Goal: Task Accomplishment & Management: Find specific page/section

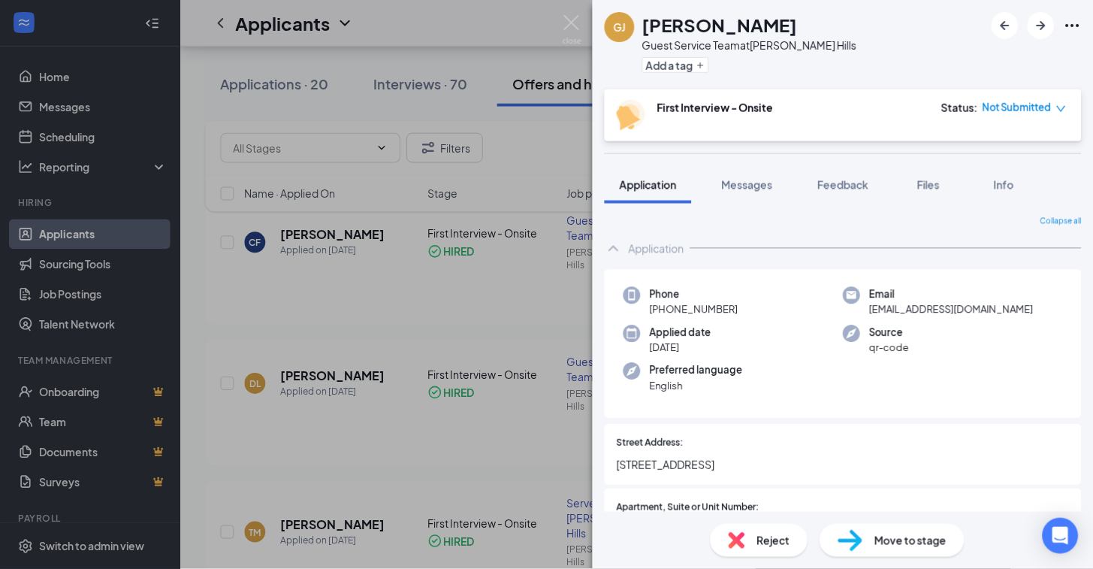
scroll to position [25, 0]
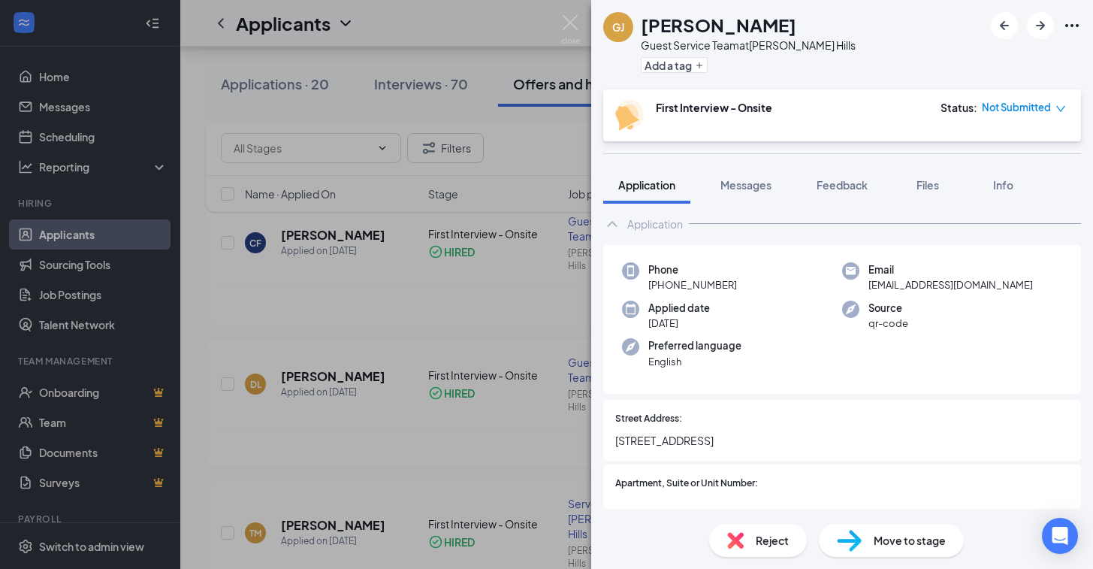
click at [397, 21] on div "GJ [PERSON_NAME] Guest Service Team at [PERSON_NAME][GEOGRAPHIC_DATA] Add a tag…" at bounding box center [546, 284] width 1093 height 569
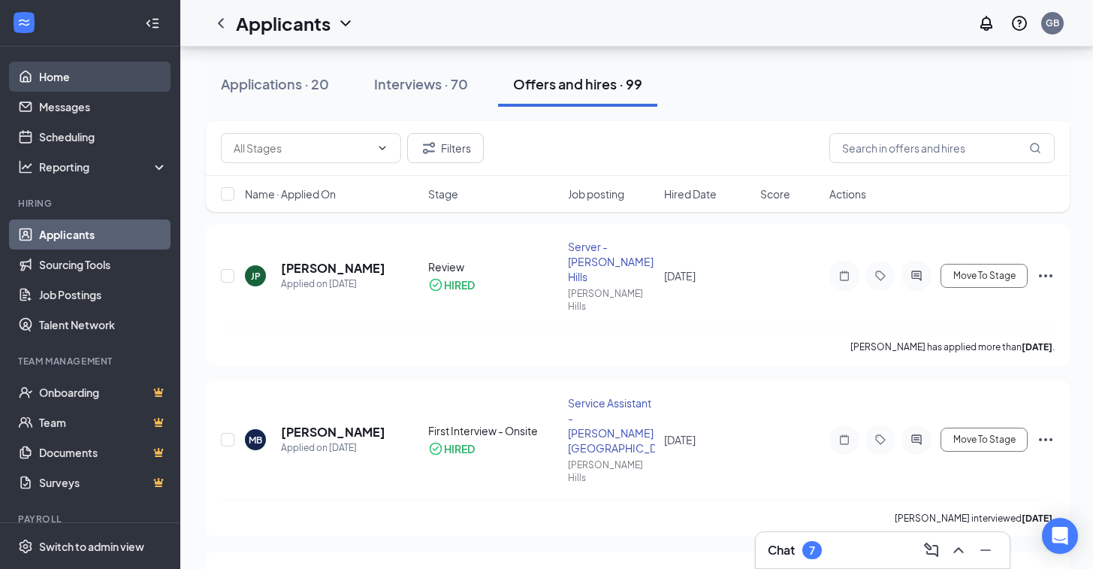
click at [83, 73] on link "Home" at bounding box center [103, 77] width 128 height 30
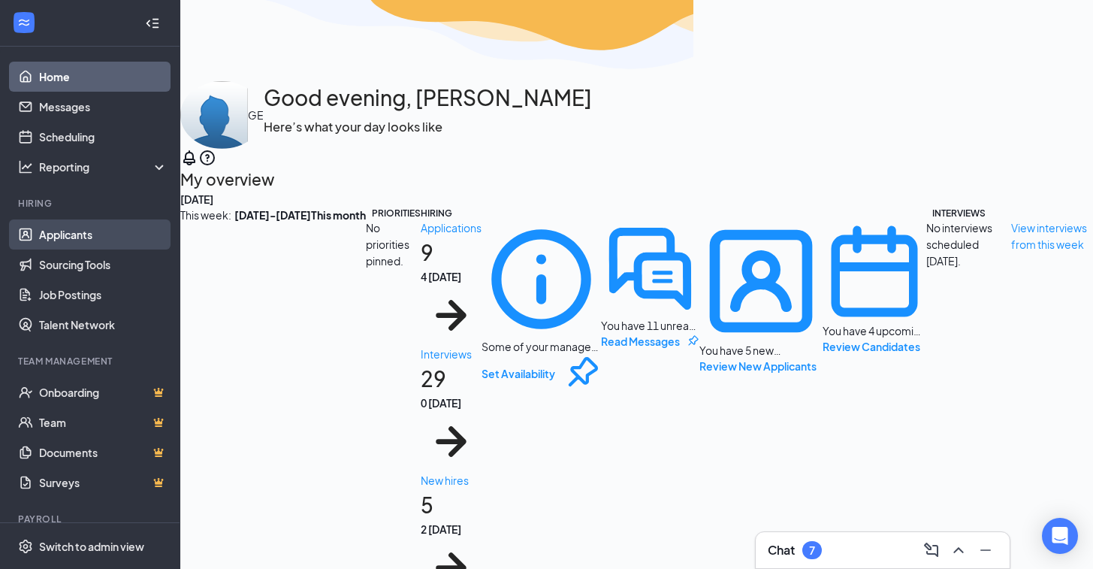
click at [84, 229] on link "Applicants" at bounding box center [103, 234] width 128 height 30
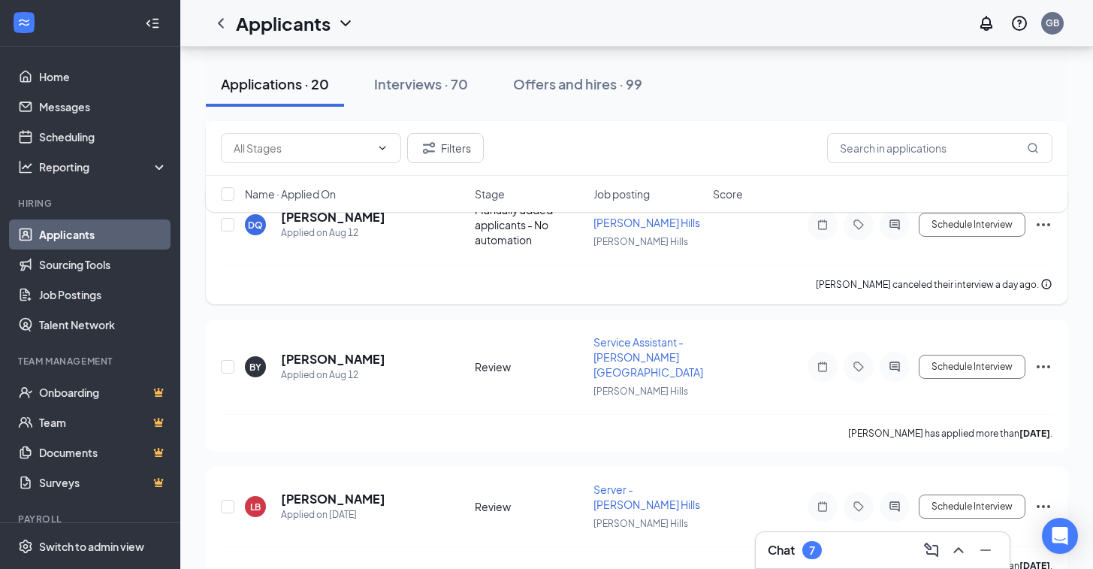
scroll to position [1615, 0]
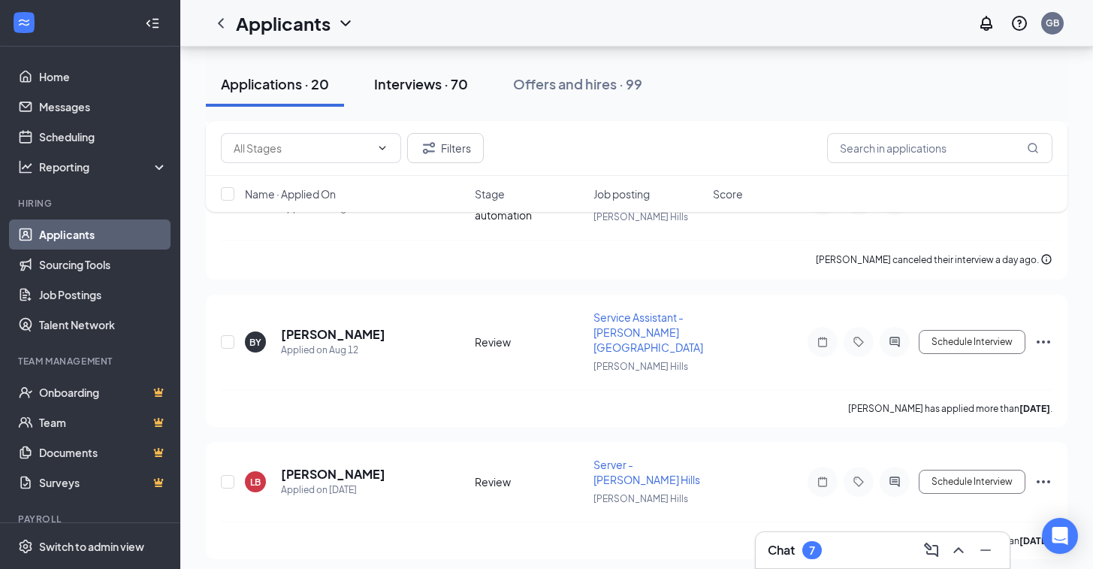
click at [450, 86] on div "Interviews · 70" at bounding box center [421, 83] width 94 height 19
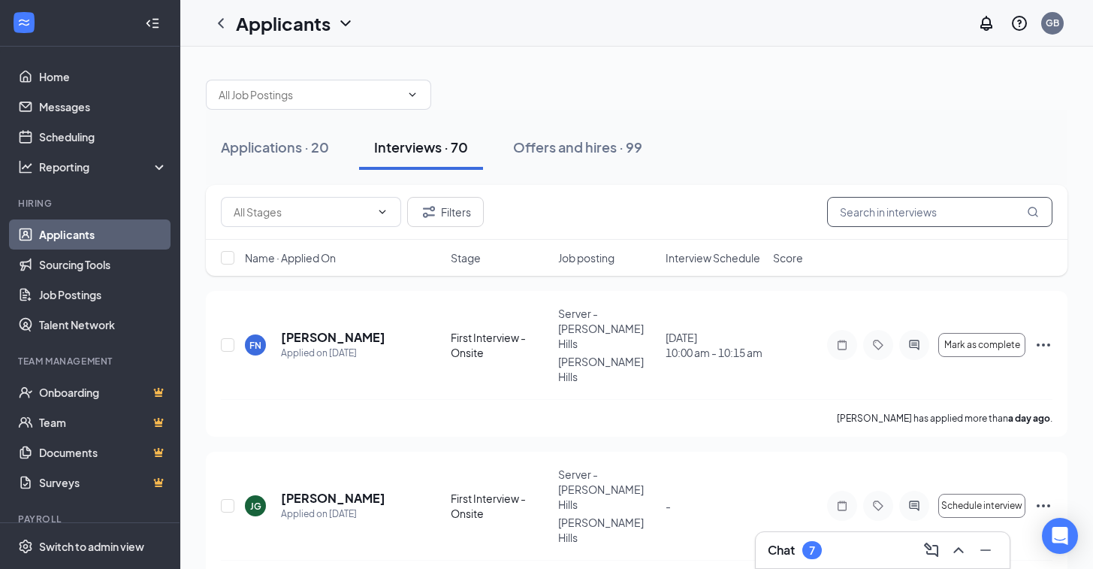
click at [929, 217] on input "text" at bounding box center [939, 212] width 225 height 30
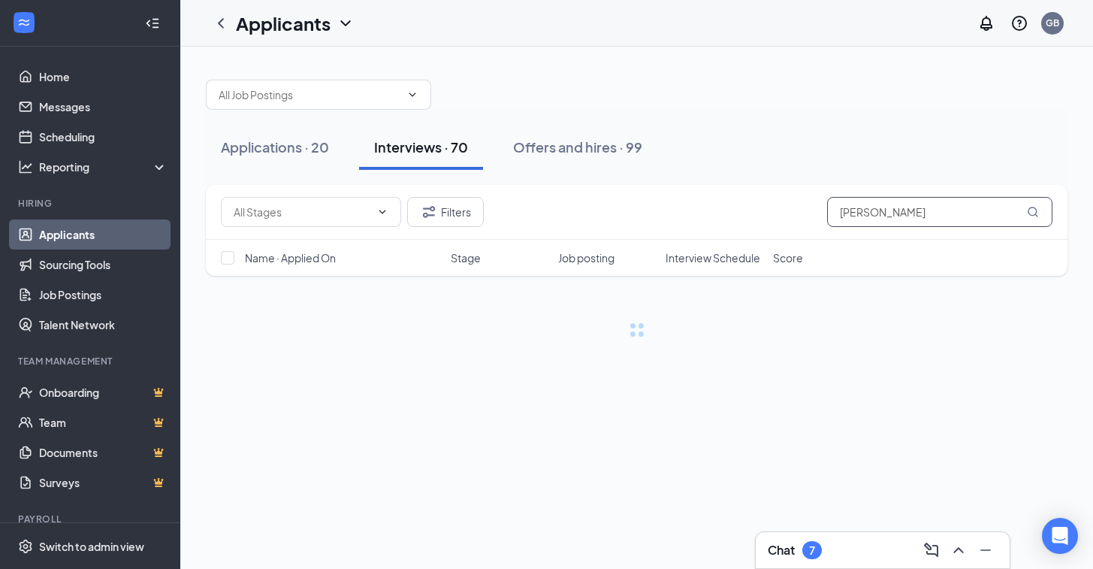
type input "[PERSON_NAME]"
